Goal: Information Seeking & Learning: Learn about a topic

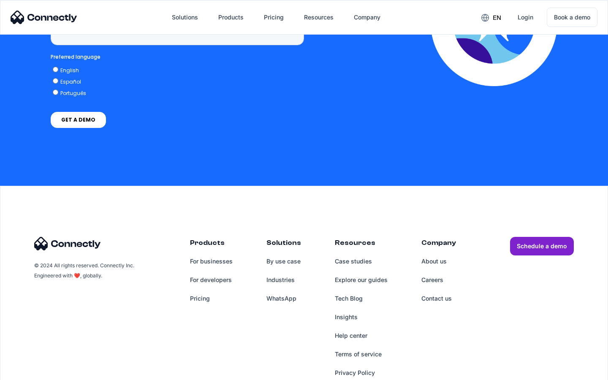
scroll to position [2457, 0]
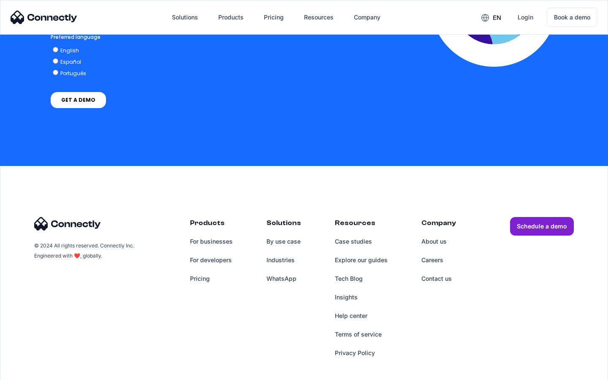
scroll to position [1847, 0]
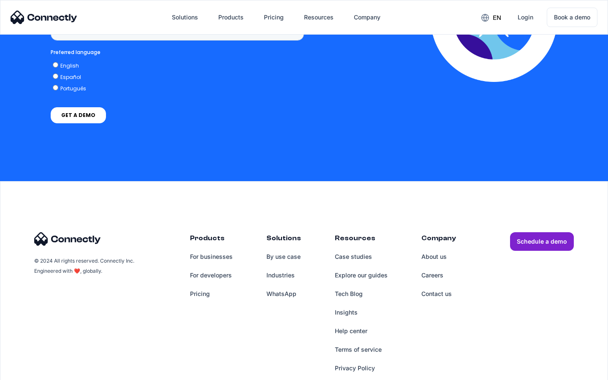
scroll to position [633, 0]
